Goal: Find specific page/section: Locate a particular part of the current website

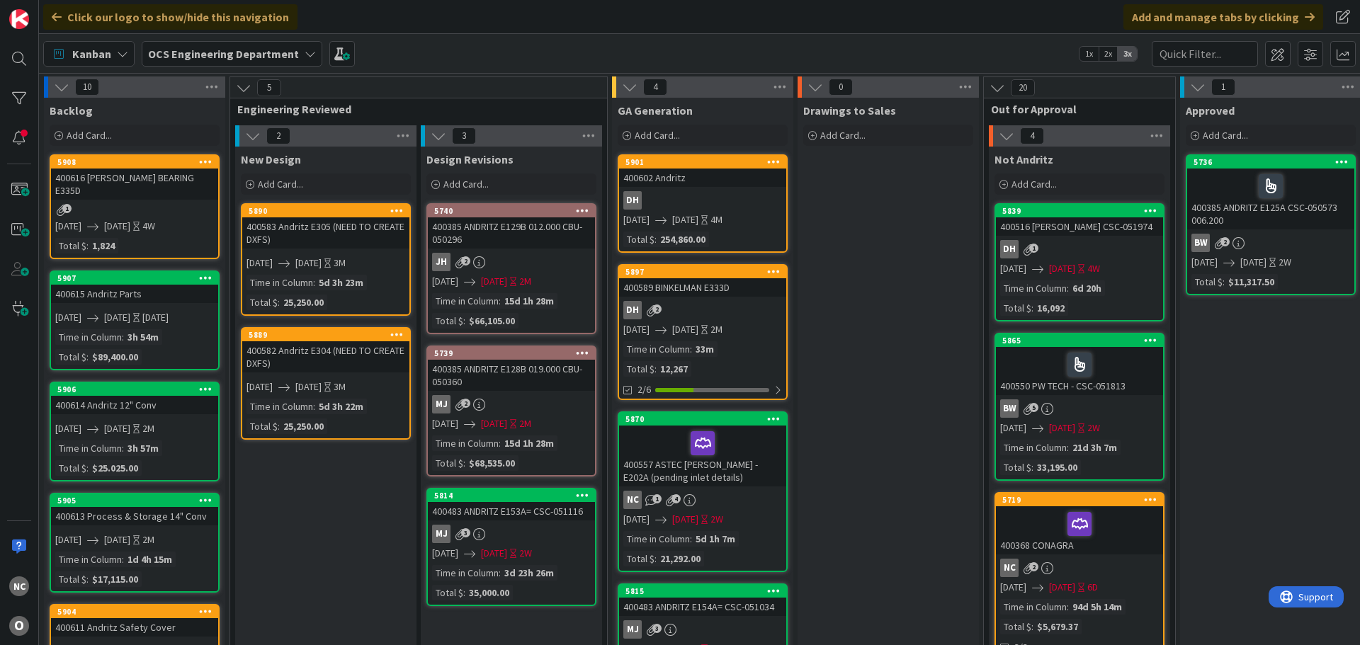
click at [751, 483] on div "400557 ASTEC [PERSON_NAME] - E202A (pending inlet details)" at bounding box center [702, 456] width 167 height 61
click at [748, 451] on div at bounding box center [703, 444] width 159 height 30
